Goal: Information Seeking & Learning: Learn about a topic

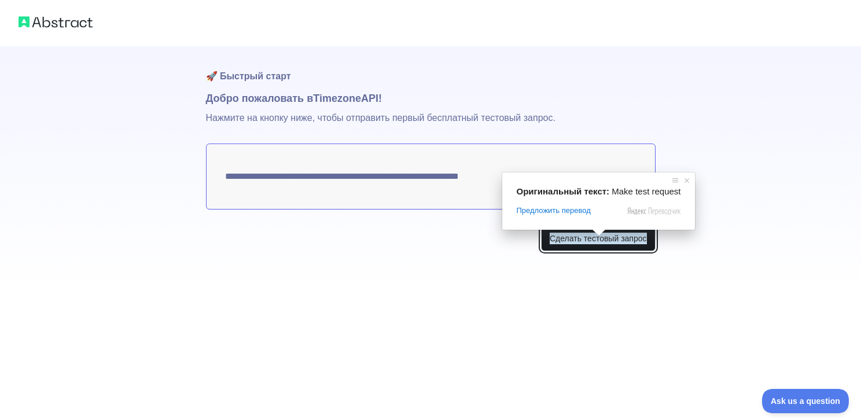
click at [596, 244] on ya-tr-span "Сделать тестовый запрос" at bounding box center [598, 239] width 97 height 12
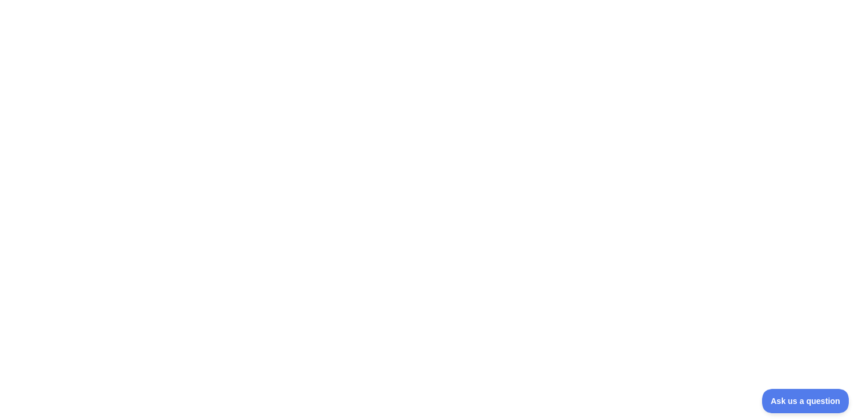
click at [750, 248] on div at bounding box center [430, 209] width 861 height 419
click at [652, 231] on div at bounding box center [430, 209] width 861 height 419
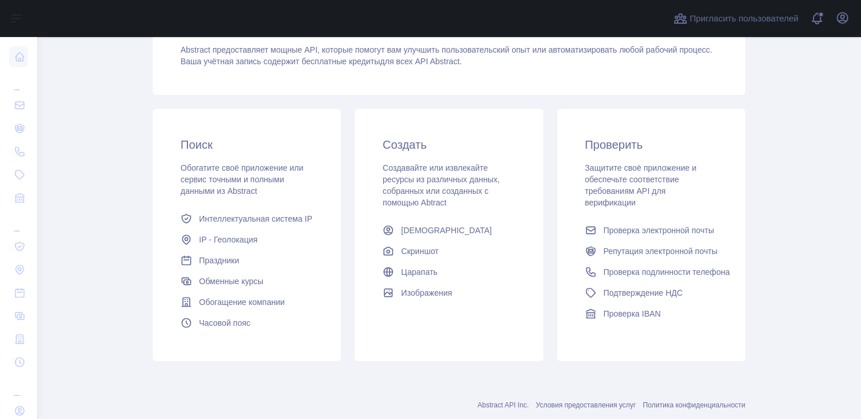
scroll to position [157, 0]
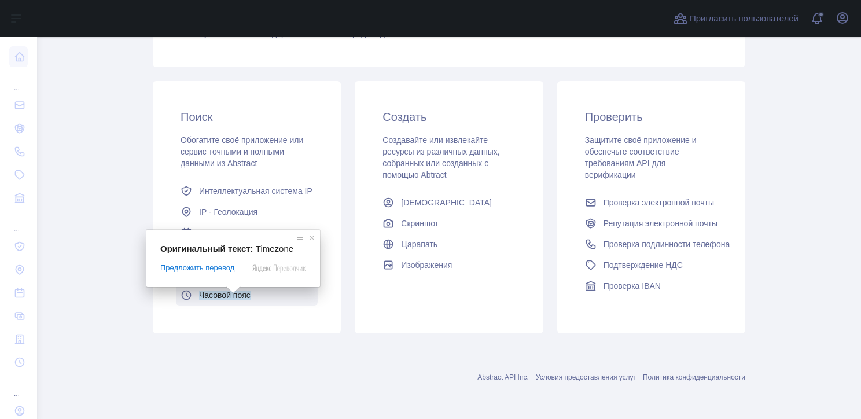
click at [234, 298] on ya-tr-span "Часовой пояс" at bounding box center [225, 295] width 52 height 9
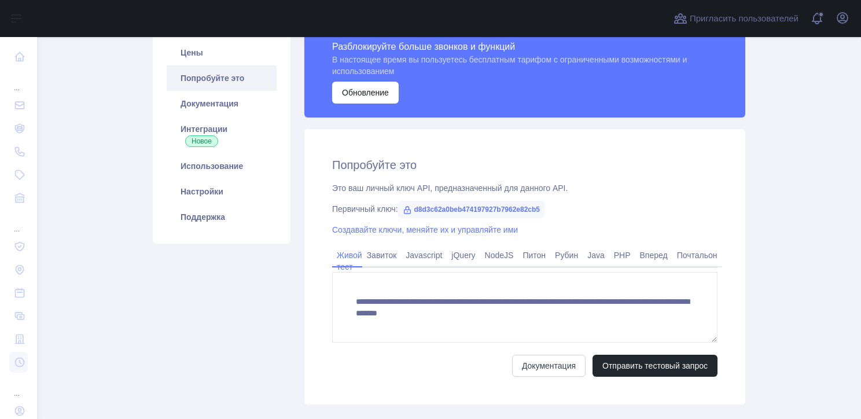
scroll to position [116, 0]
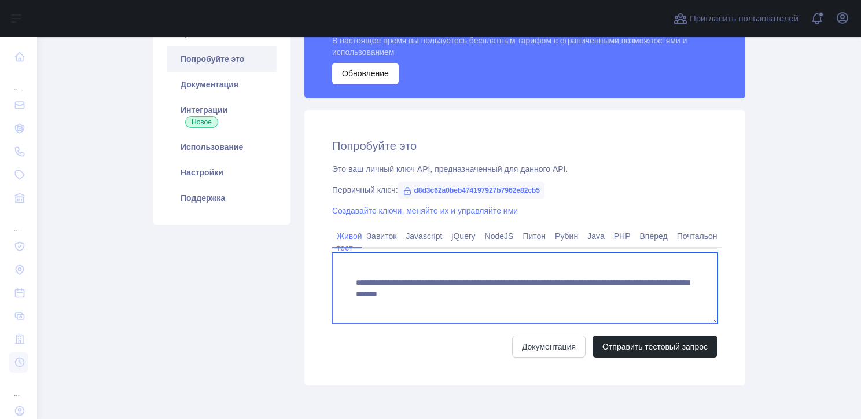
drag, startPoint x: 667, startPoint y: 299, endPoint x: 349, endPoint y: 281, distance: 318.3
click at [349, 282] on textarea "**********" at bounding box center [525, 288] width 386 height 71
click at [657, 283] on textarea "**********" at bounding box center [525, 288] width 386 height 71
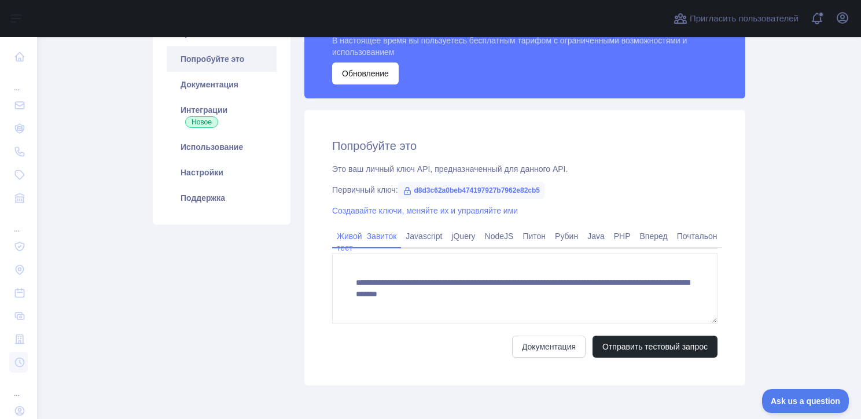
click at [381, 233] on ya-tr-span "Завиток" at bounding box center [382, 236] width 30 height 9
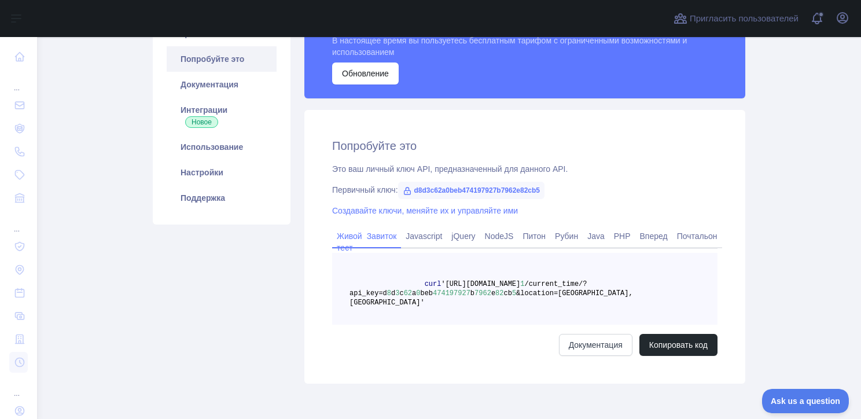
click at [352, 236] on body "Открыть боковую панель Открыть боковую панель ... ... ... Пригласить пользовате…" at bounding box center [430, 209] width 861 height 419
click at [596, 16] on div at bounding box center [351, 18] width 611 height 37
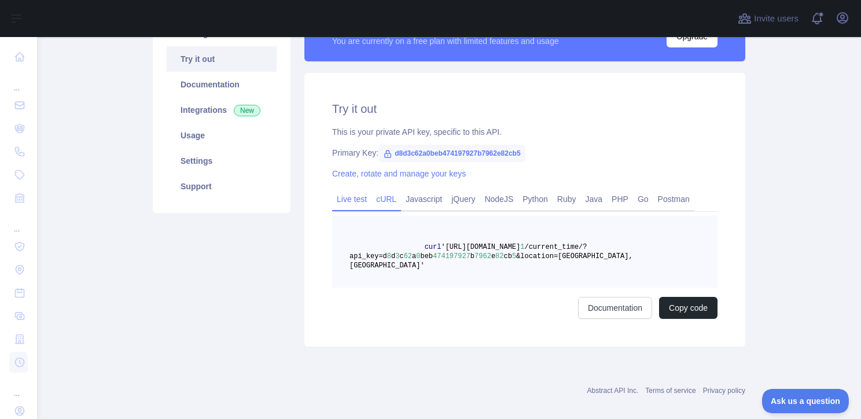
click at [358, 205] on link "Live test" at bounding box center [351, 199] width 39 height 19
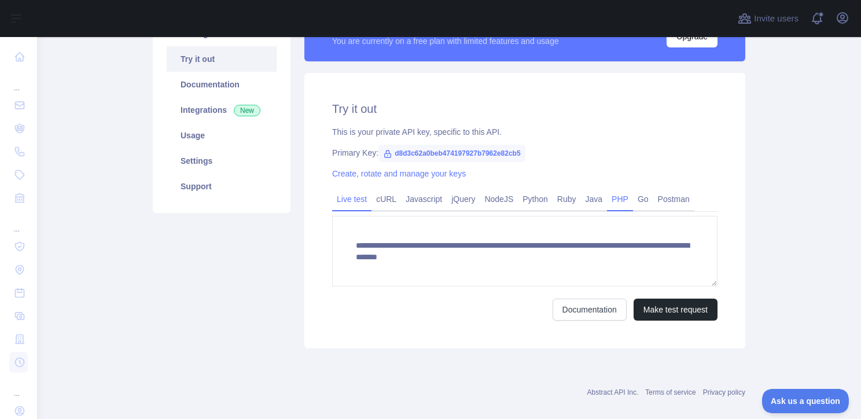
click at [617, 201] on ya-tr-span "PHP" at bounding box center [620, 199] width 17 height 9
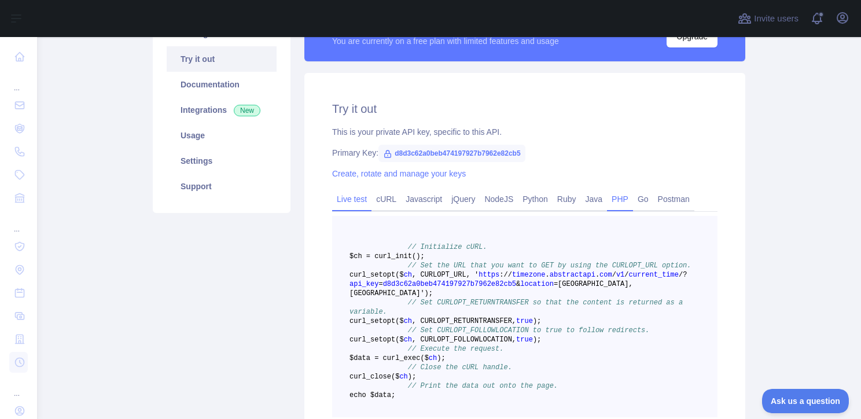
click at [347, 197] on ya-tr-span "Live test" at bounding box center [352, 199] width 30 height 9
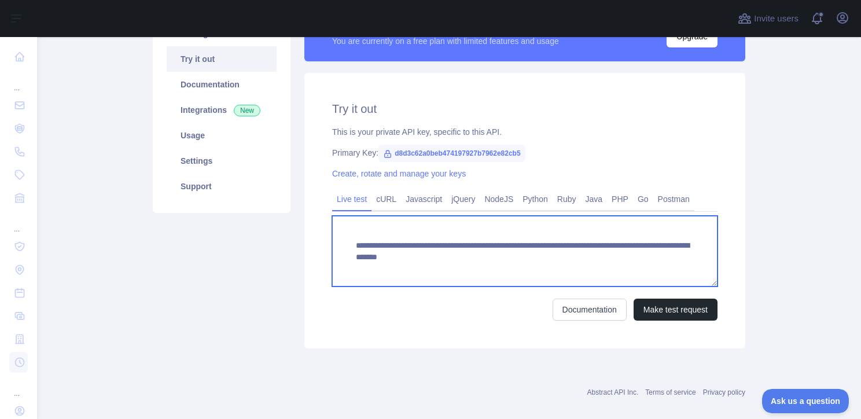
drag, startPoint x: 660, startPoint y: 264, endPoint x: 331, endPoint y: 244, distance: 330.0
click at [332, 244] on textarea "**********" at bounding box center [525, 251] width 386 height 71
